Goal: Task Accomplishment & Management: Manage account settings

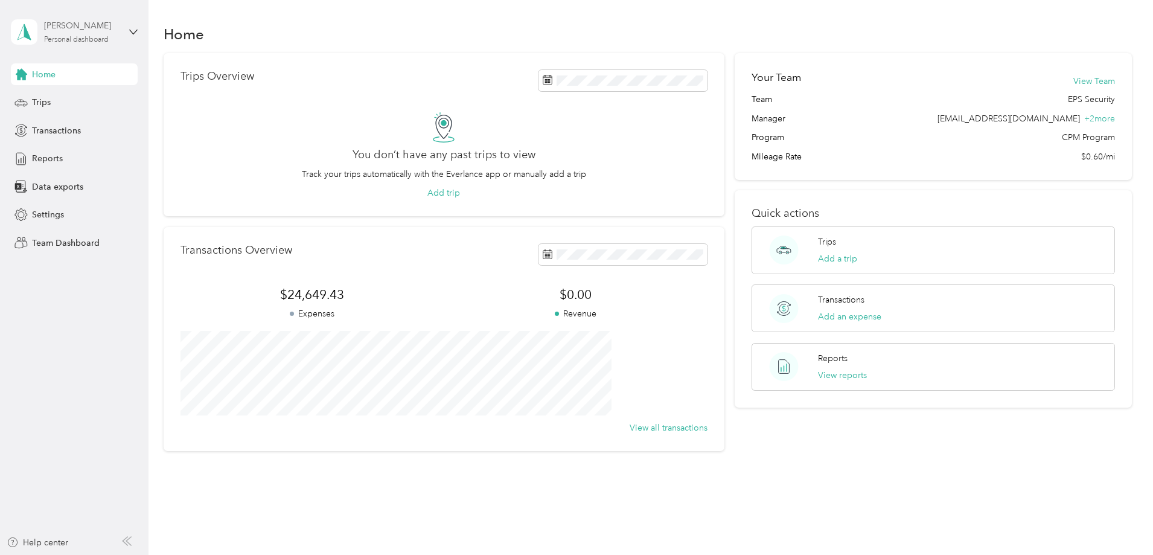
click at [75, 28] on div "[PERSON_NAME]" at bounding box center [81, 25] width 75 height 13
click at [56, 99] on div "Team dashboard" at bounding box center [54, 99] width 65 height 13
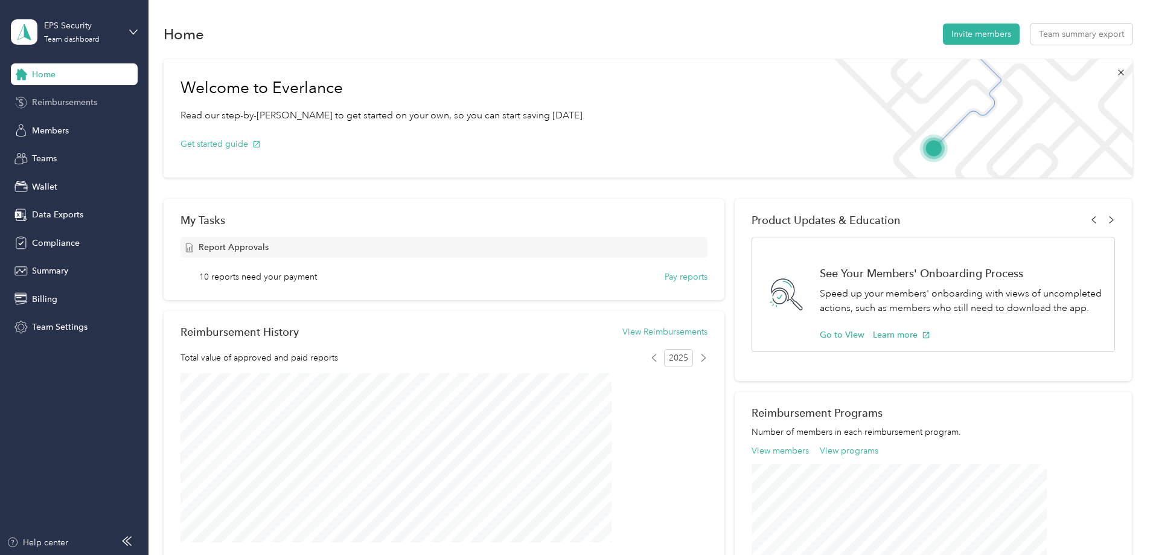
click at [65, 103] on span "Reimbursements" at bounding box center [64, 102] width 65 height 13
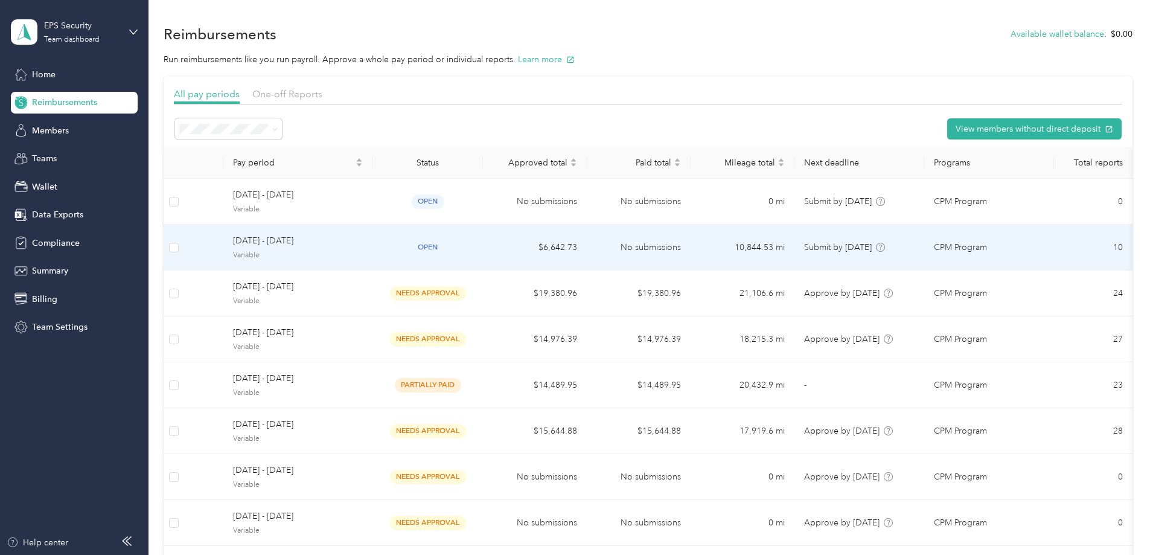
click at [344, 238] on span "[DATE] - [DATE]" at bounding box center [298, 240] width 130 height 13
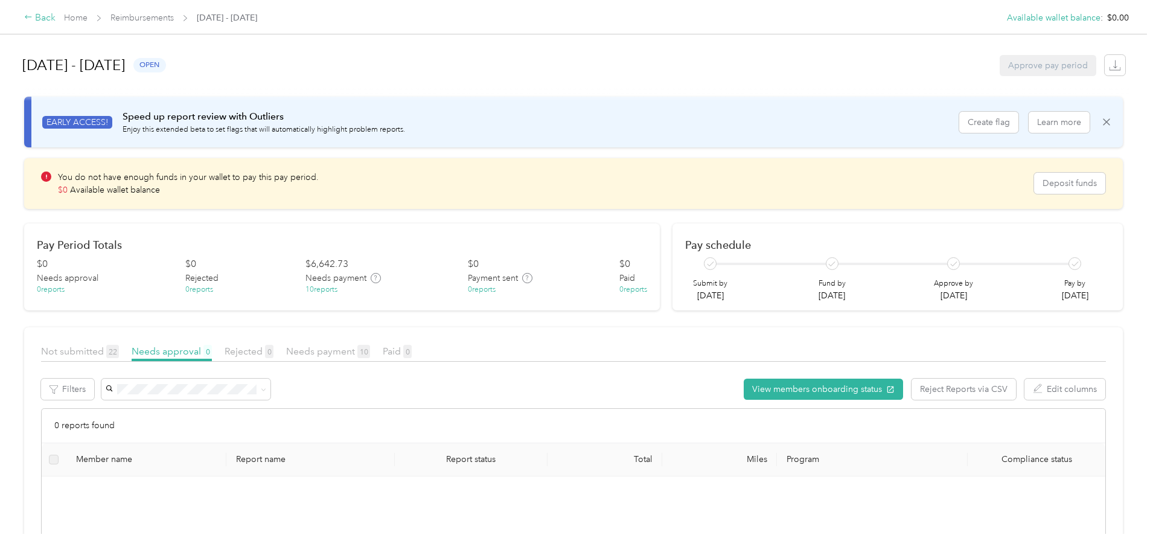
click at [56, 16] on div "Back" at bounding box center [39, 18] width 31 height 14
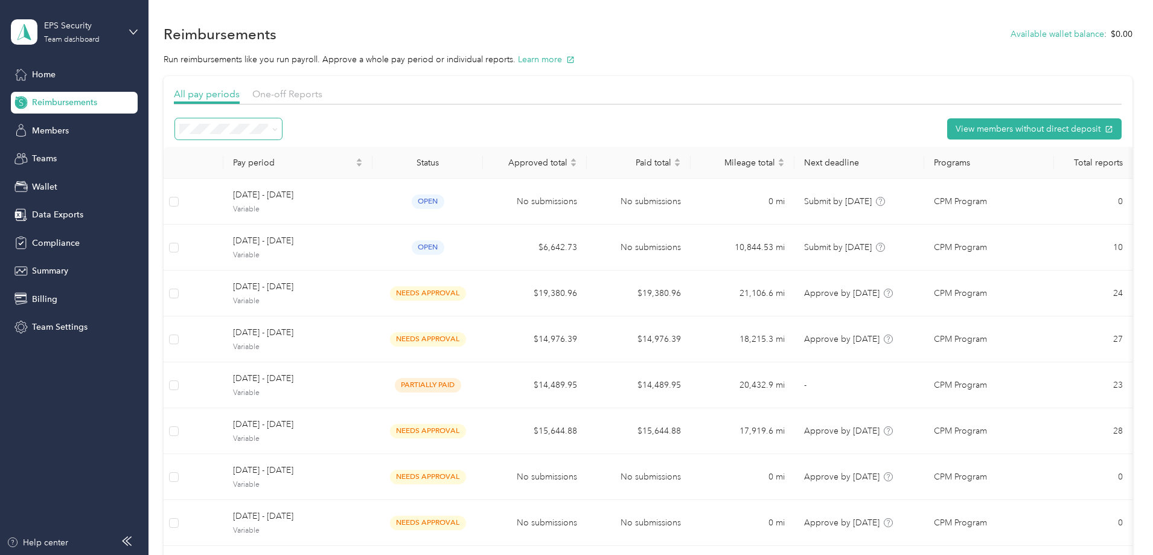
click at [278, 129] on icon at bounding box center [274, 129] width 5 height 5
click at [277, 320] on span "Paid" at bounding box center [272, 321] width 16 height 10
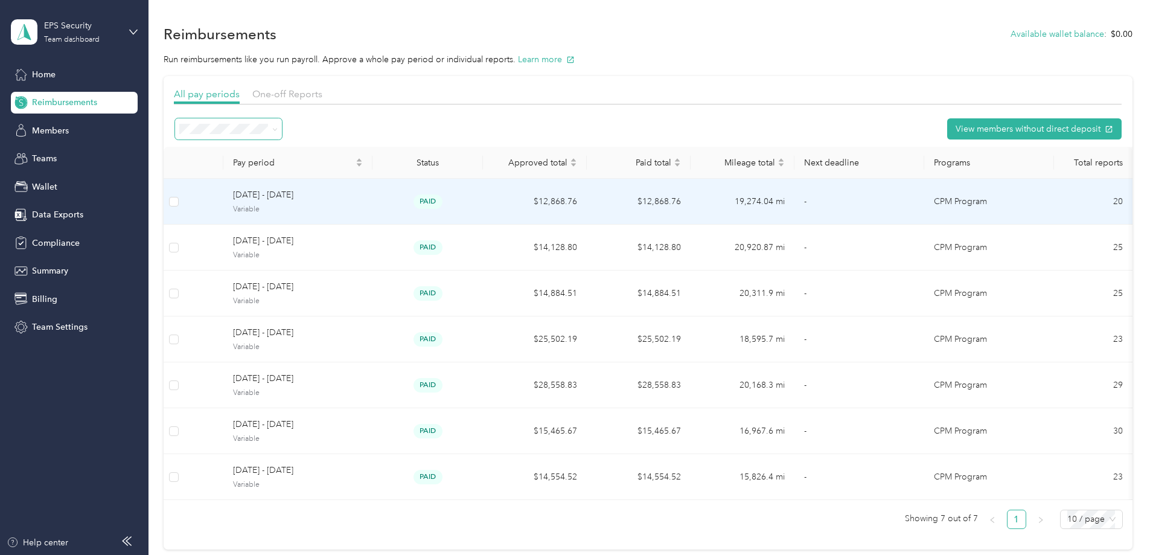
click at [348, 190] on span "[DATE] - [DATE]" at bounding box center [298, 194] width 130 height 13
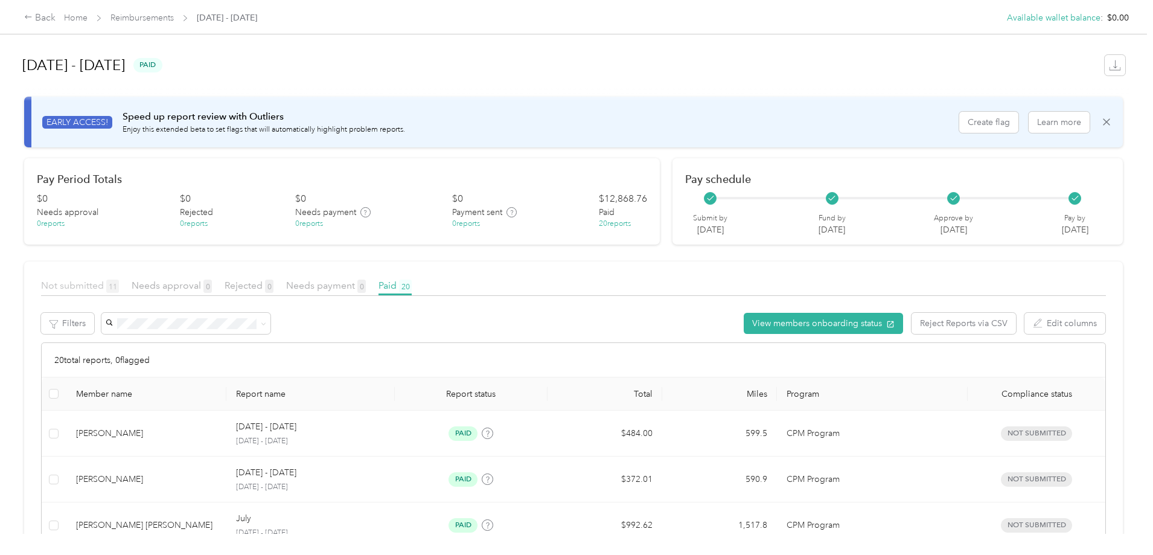
click at [119, 282] on span "Not submitted 11" at bounding box center [80, 284] width 78 height 11
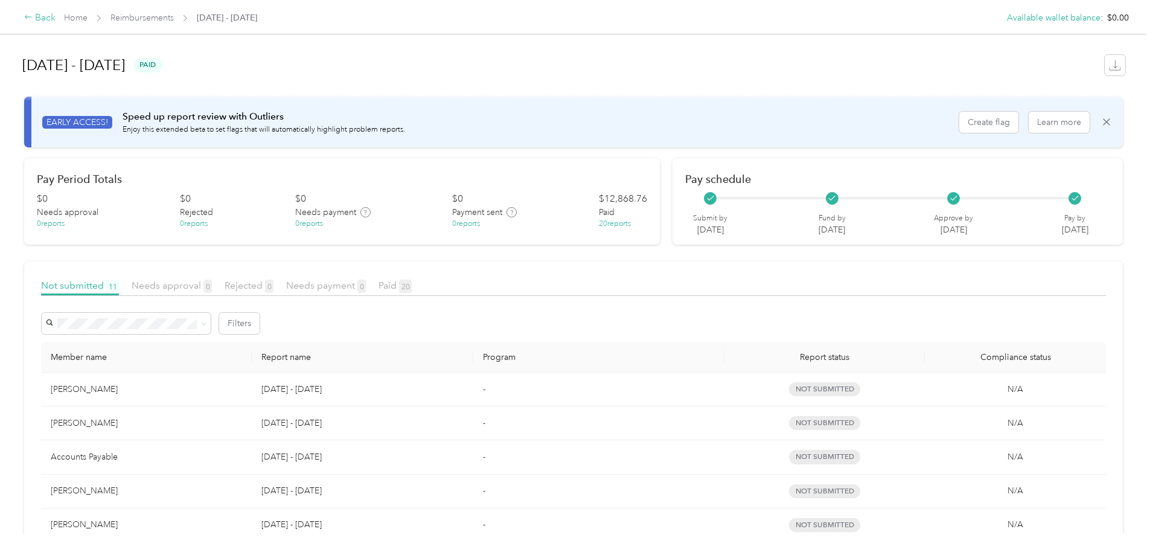
click at [56, 21] on div "Back" at bounding box center [39, 18] width 31 height 14
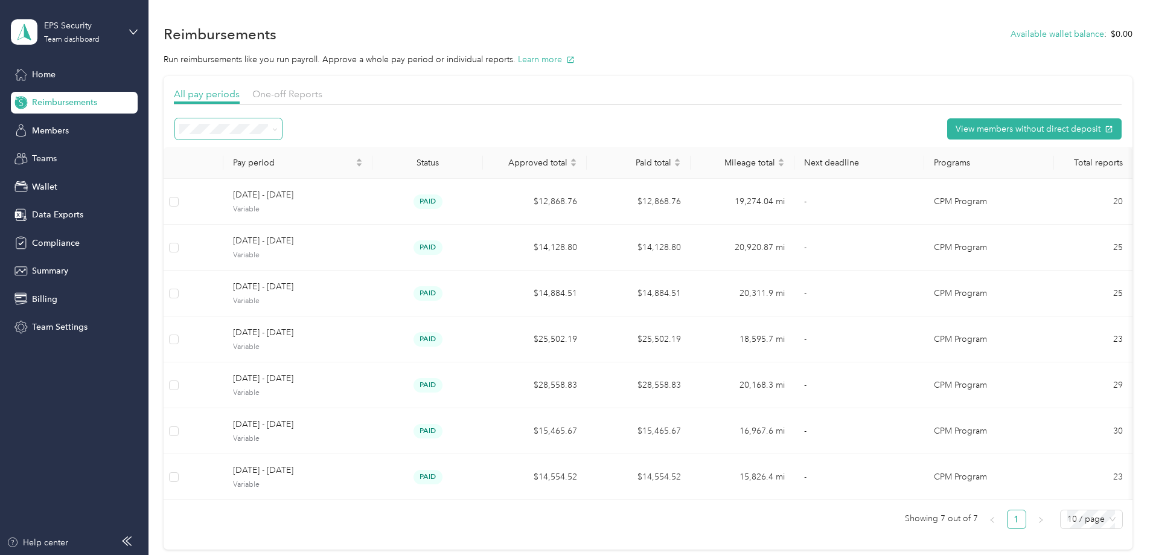
click at [277, 129] on icon at bounding box center [275, 129] width 4 height 2
click at [275, 194] on span "Open" at bounding box center [275, 194] width 22 height 10
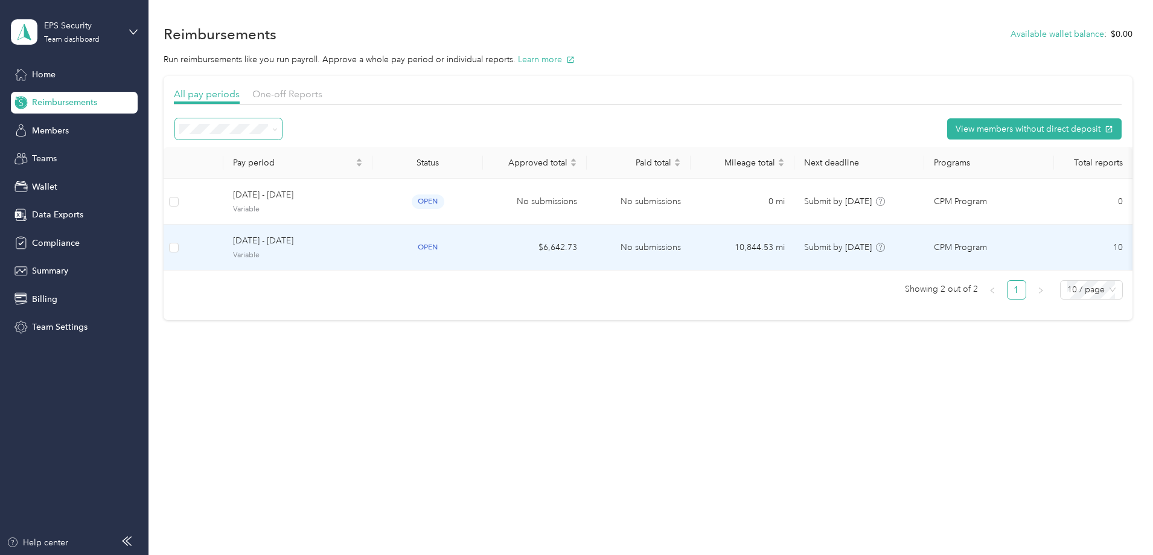
click at [322, 237] on span "[DATE] - [DATE]" at bounding box center [298, 240] width 130 height 13
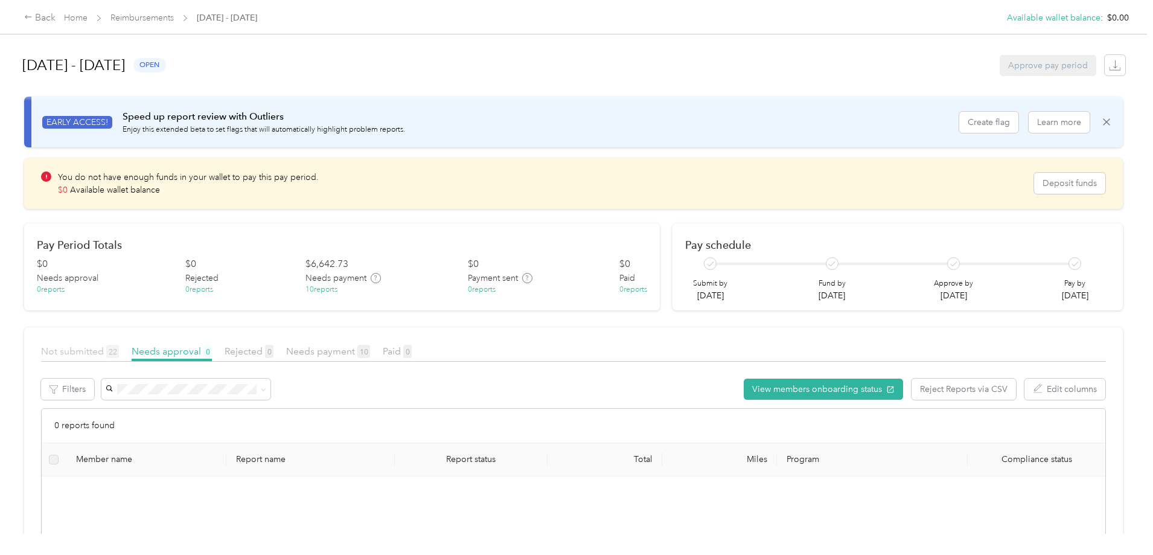
click at [119, 349] on span "Not submitted 22" at bounding box center [80, 350] width 78 height 11
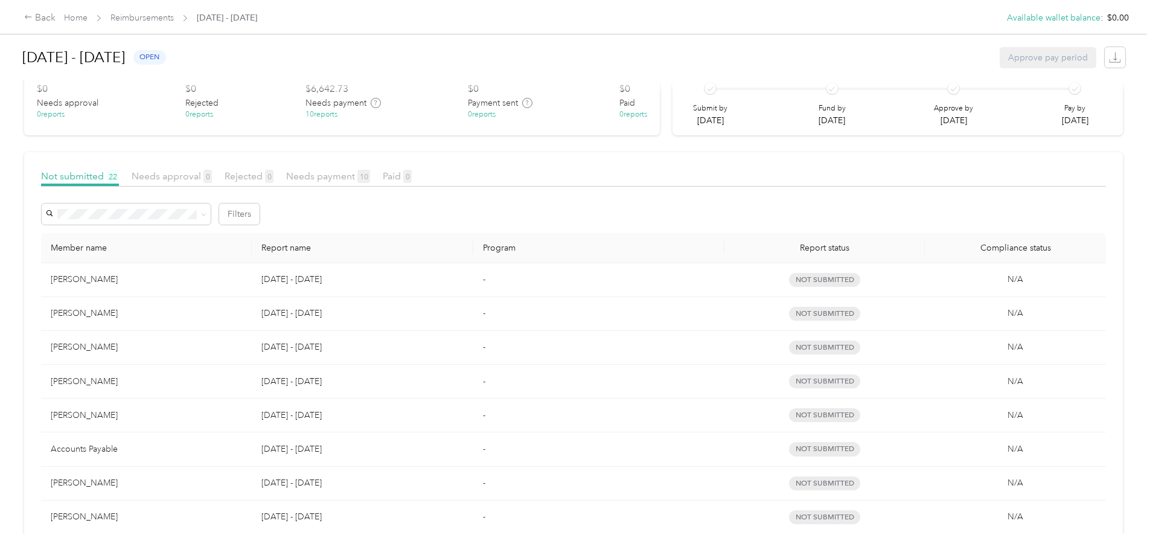
scroll to position [241, 0]
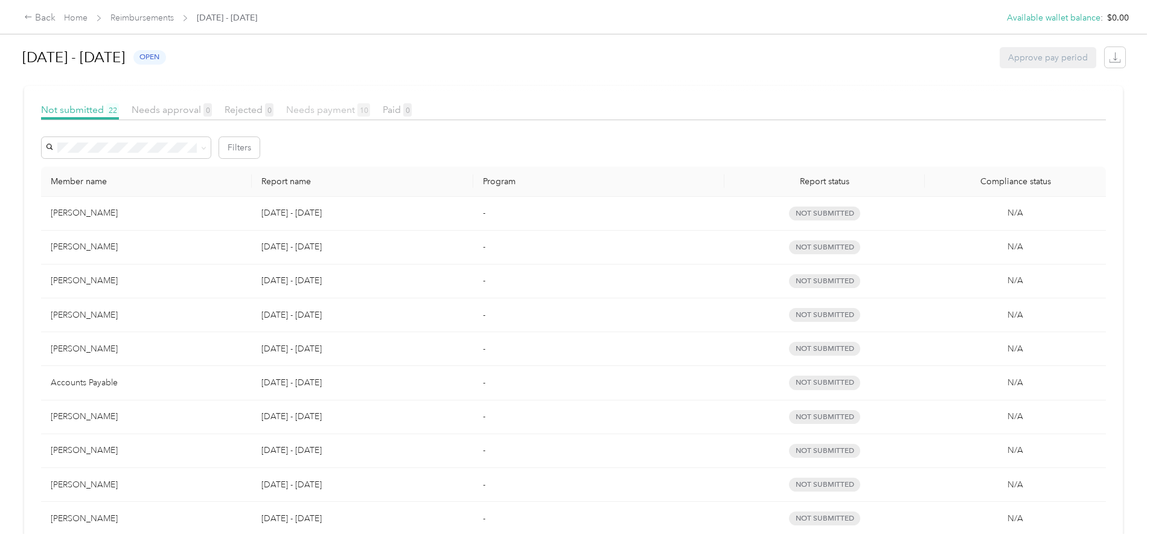
click at [370, 110] on span "Needs payment 10" at bounding box center [328, 109] width 84 height 11
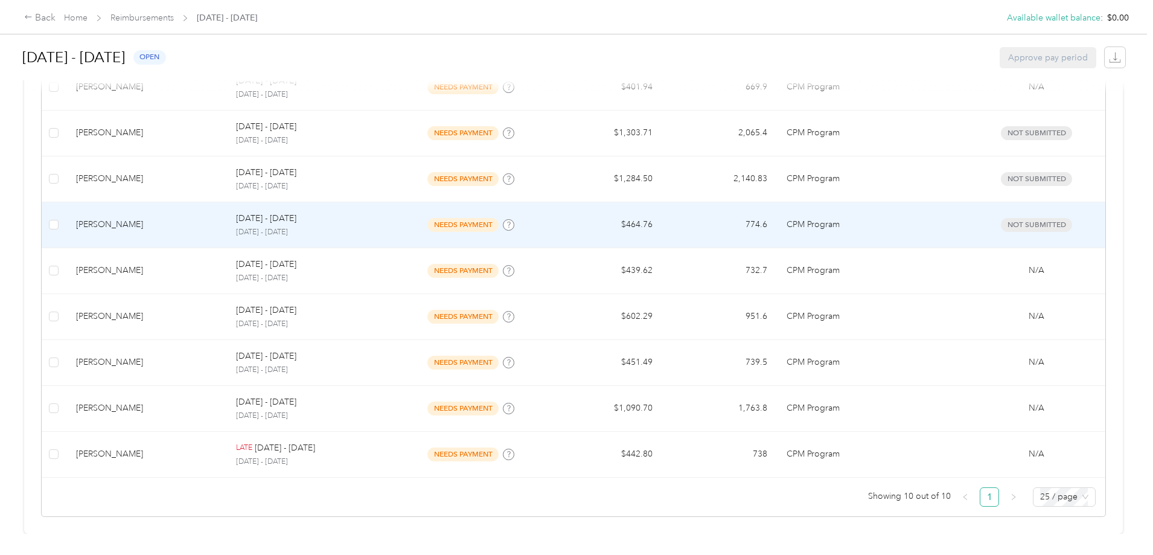
scroll to position [466, 0]
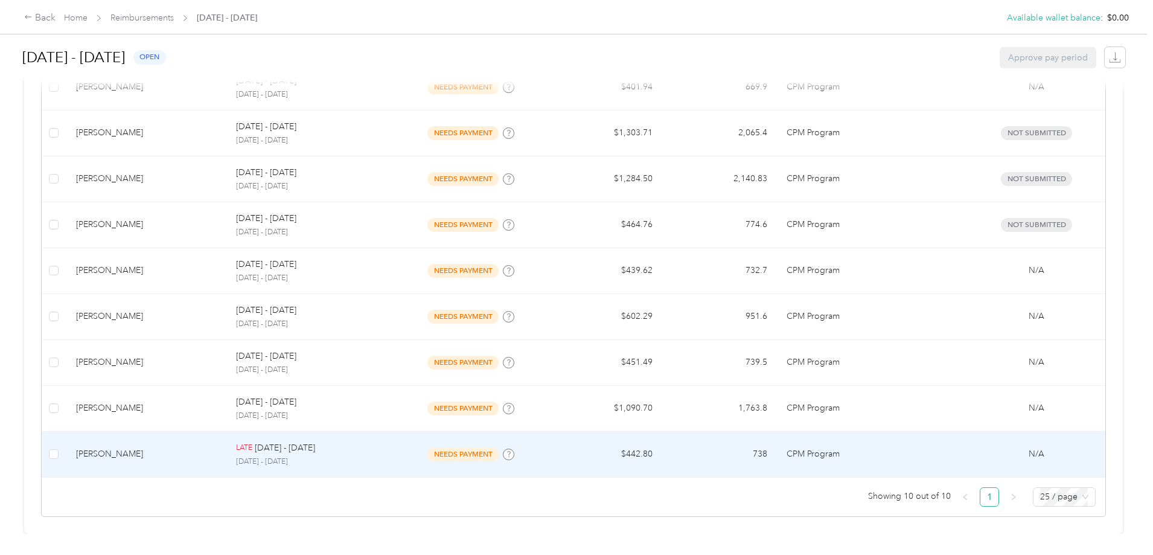
click at [217, 447] on div "[PERSON_NAME]" at bounding box center [146, 453] width 141 height 13
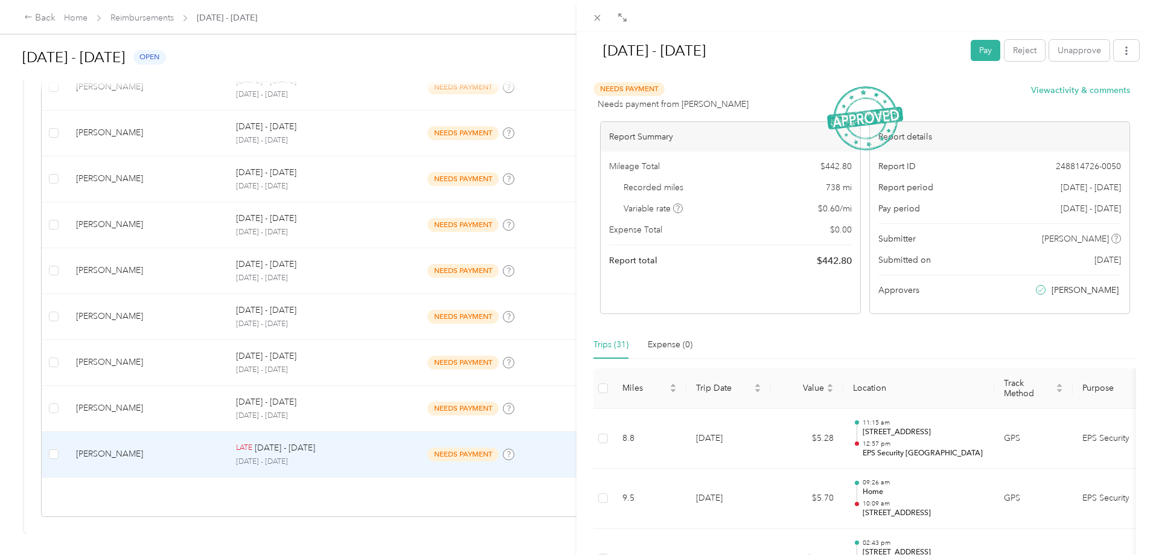
click at [127, 18] on div "[DATE] - [DATE] Pay Reject Unapprove Needs Payment Needs payment from [PERSON_N…" at bounding box center [576, 277] width 1153 height 555
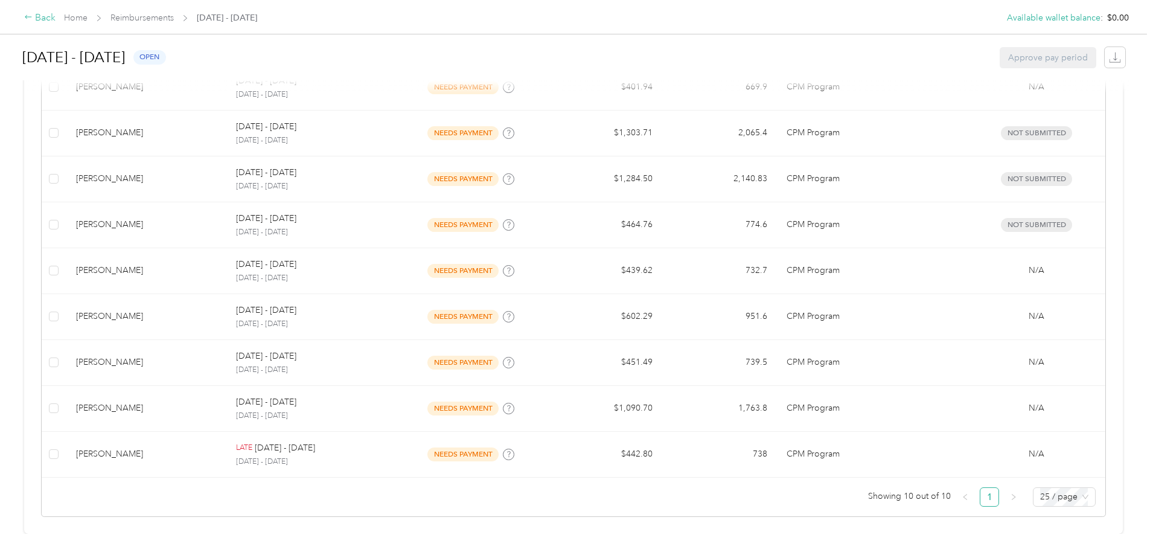
click at [33, 15] on icon at bounding box center [28, 17] width 8 height 8
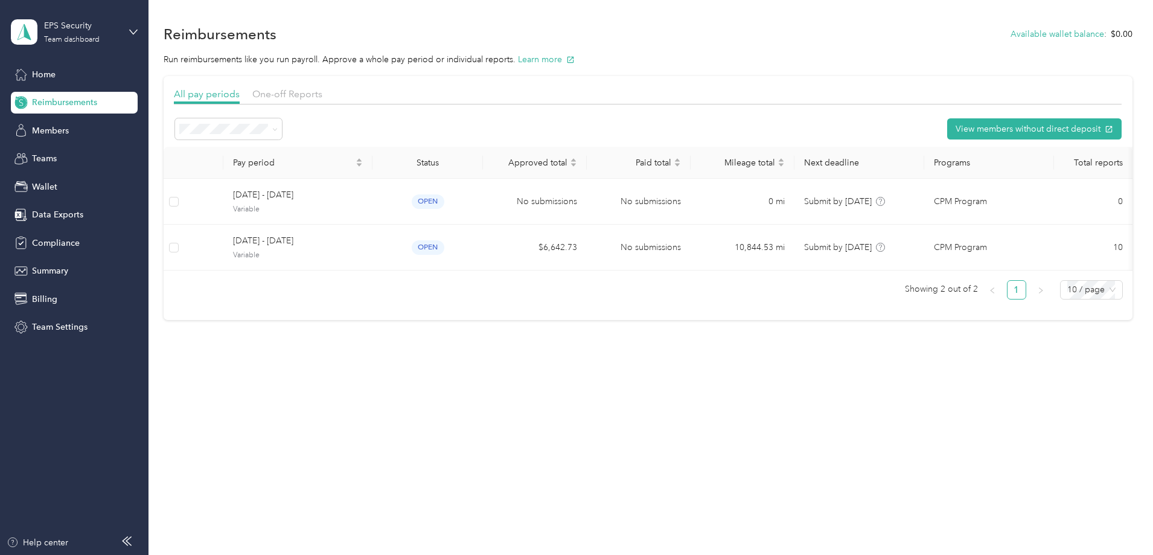
click at [45, 98] on span "Reimbursements" at bounding box center [64, 102] width 65 height 13
click at [278, 129] on icon at bounding box center [274, 129] width 5 height 5
click at [301, 170] on span "Active periods" at bounding box center [293, 172] width 56 height 10
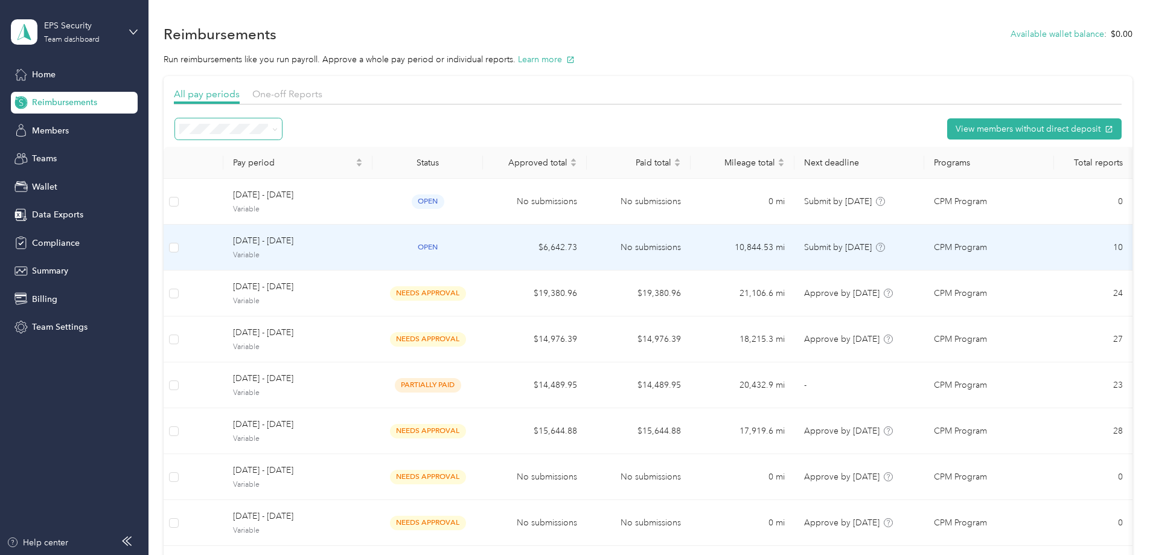
click at [344, 240] on span "[DATE] - [DATE]" at bounding box center [298, 240] width 130 height 13
